Goal: Information Seeking & Learning: Learn about a topic

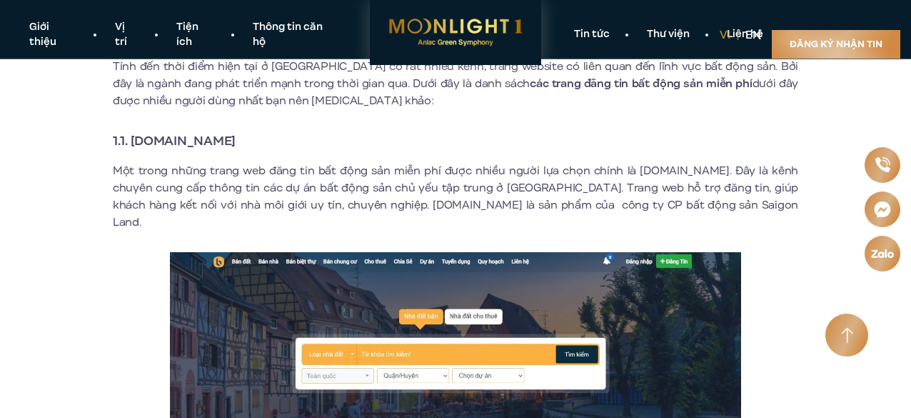
scroll to position [571, 0]
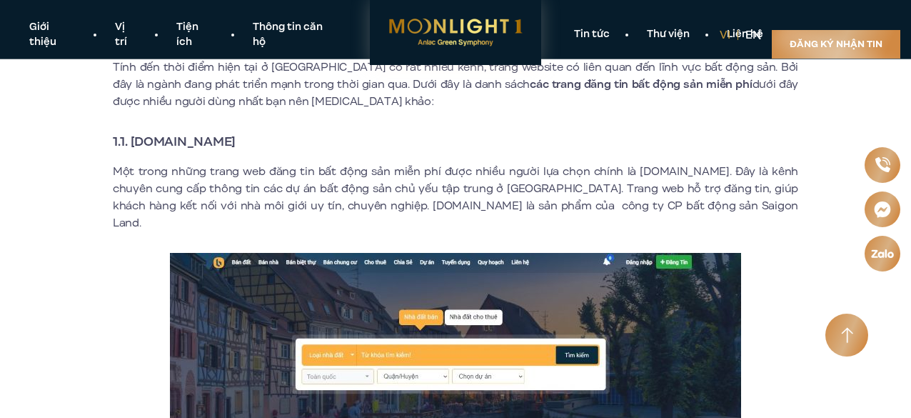
drag, startPoint x: 286, startPoint y: 148, endPoint x: 132, endPoint y: 145, distance: 153.5
click at [132, 145] on h3 "1.1. [DOMAIN_NAME]" at bounding box center [455, 141] width 685 height 20
copy strong "[DOMAIN_NAME]"
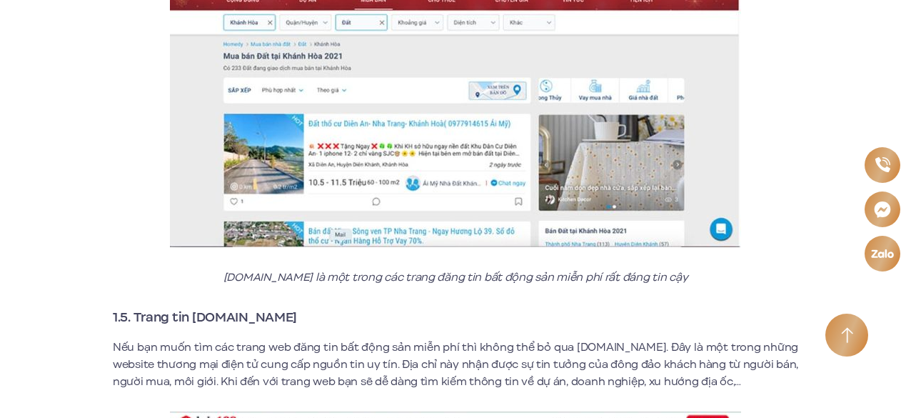
scroll to position [2499, 0]
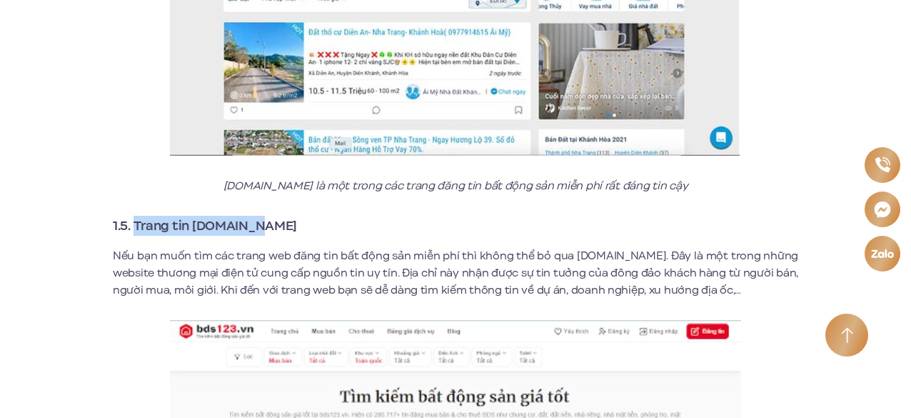
drag, startPoint x: 254, startPoint y: 212, endPoint x: 134, endPoint y: 209, distance: 120.0
click at [134, 216] on strong "1.5. Trang tin [DOMAIN_NAME]" at bounding box center [205, 225] width 184 height 19
copy strong "Trang tin [DOMAIN_NAME]"
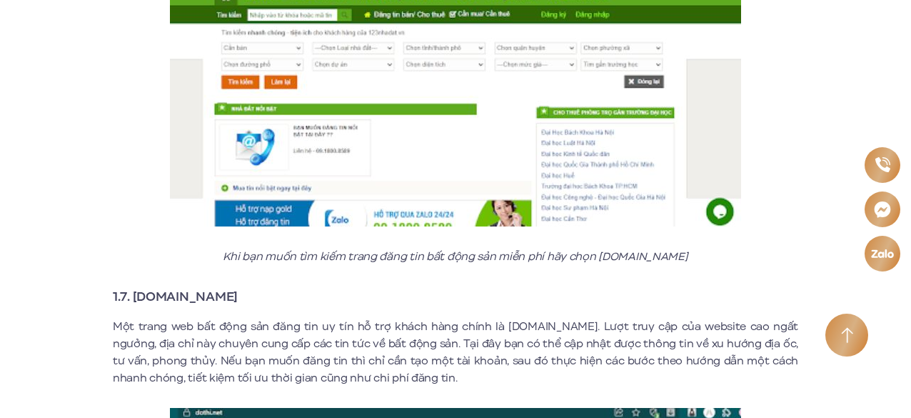
scroll to position [3356, 0]
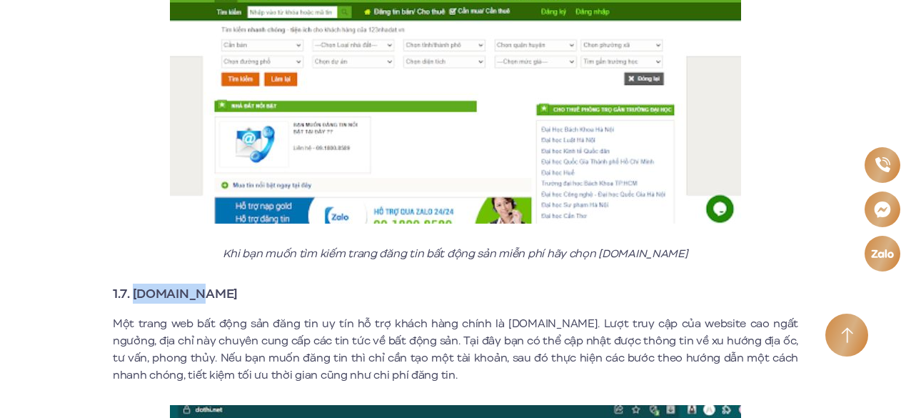
drag, startPoint x: 215, startPoint y: 281, endPoint x: 136, endPoint y: 281, distance: 78.5
click at [136, 283] on h3 "1.7. [DOMAIN_NAME]" at bounding box center [455, 293] width 685 height 20
copy strong "[DOMAIN_NAME]"
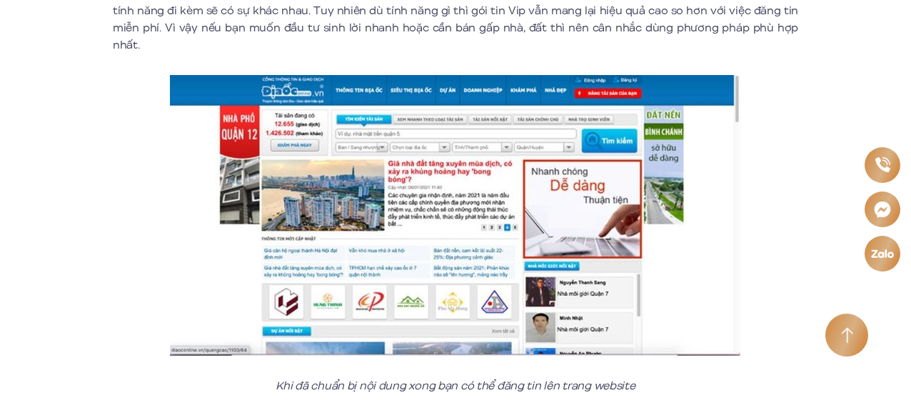
scroll to position [6497, 0]
